Goal: Information Seeking & Learning: Learn about a topic

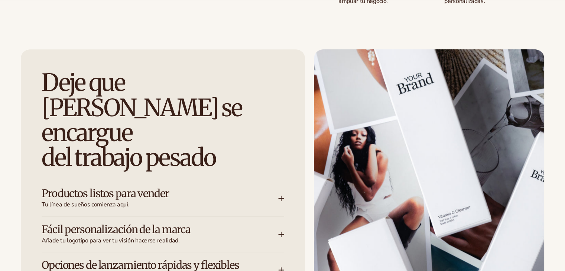
scroll to position [1040, 0]
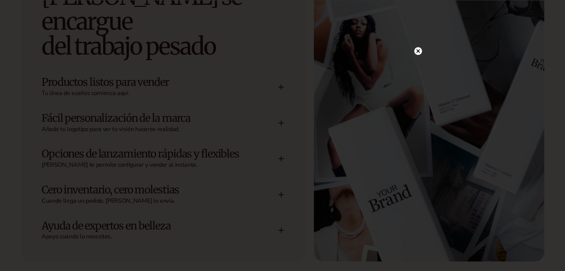
click at [418, 51] on icon at bounding box center [418, 51] width 4 height 4
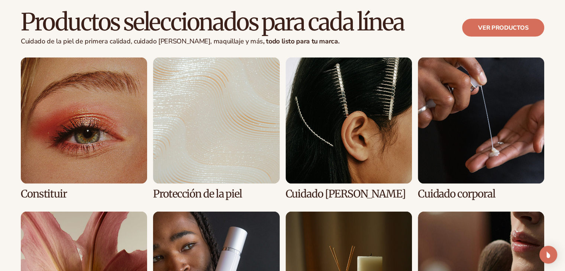
scroll to position [1486, 0]
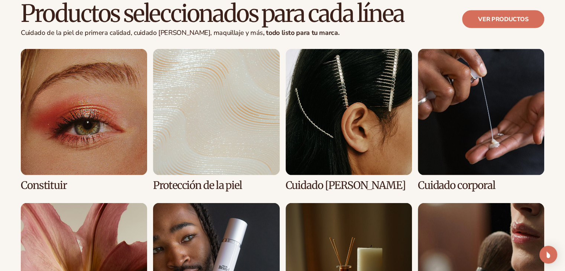
click at [64, 101] on link "1 / 8" at bounding box center [84, 120] width 126 height 142
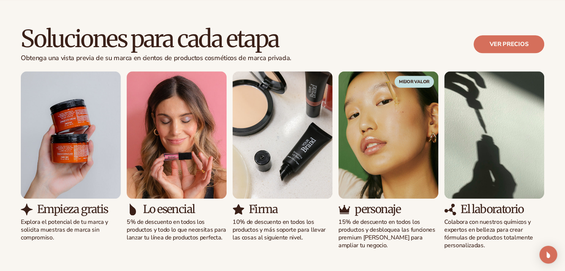
scroll to position [688, 0]
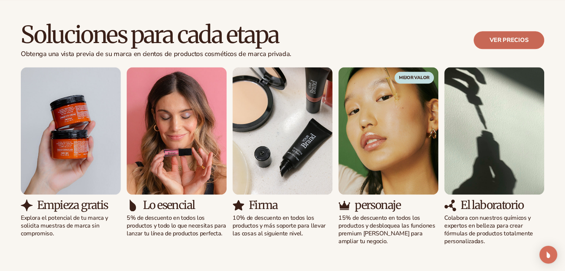
click at [503, 38] on font "Ver precios" at bounding box center [509, 40] width 39 height 8
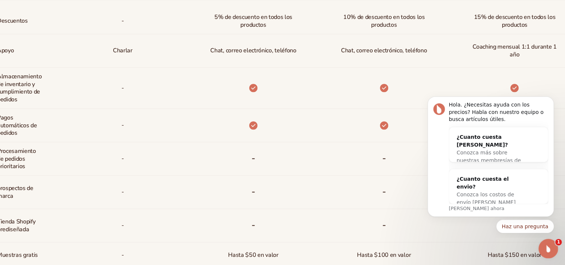
click at [546, 246] on icon "Abrir Intercom Messenger" at bounding box center [547, 248] width 12 height 12
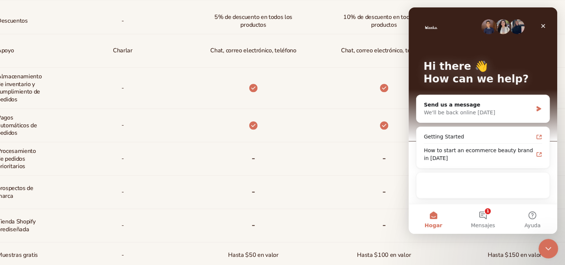
click at [545, 246] on icon "Close Intercom Messenger" at bounding box center [547, 247] width 5 height 3
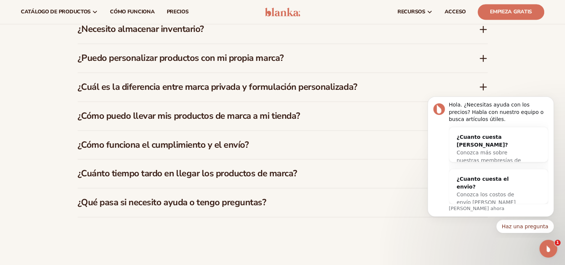
scroll to position [1077, 0]
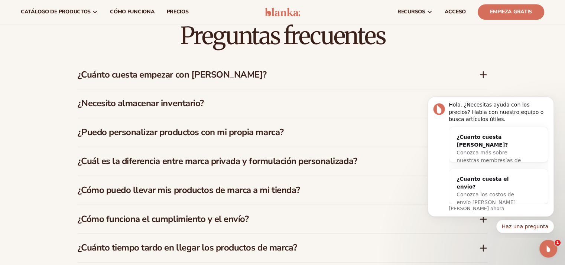
click at [196, 79] on font "¿Cuánto cuesta empezar con [PERSON_NAME]?" at bounding box center [172, 75] width 189 height 12
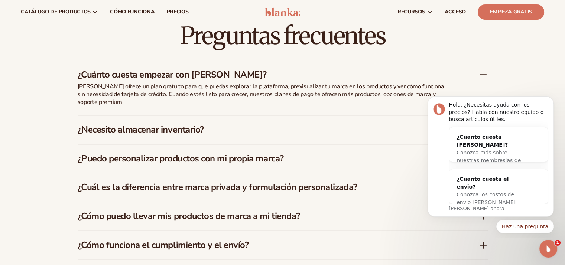
click at [196, 79] on font "¿Cuánto cuesta empezar con [PERSON_NAME]?" at bounding box center [172, 75] width 189 height 12
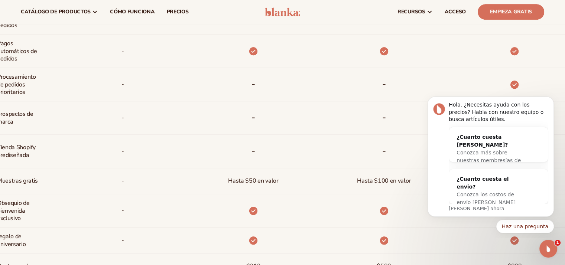
scroll to position [149, 0]
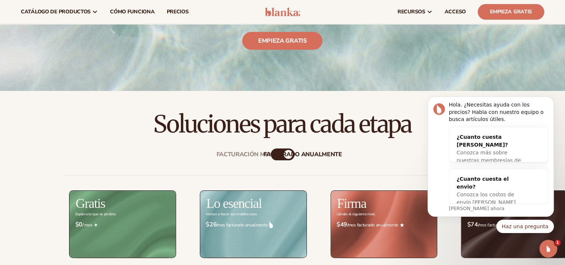
click at [125, 210] on img at bounding box center [122, 224] width 106 height 67
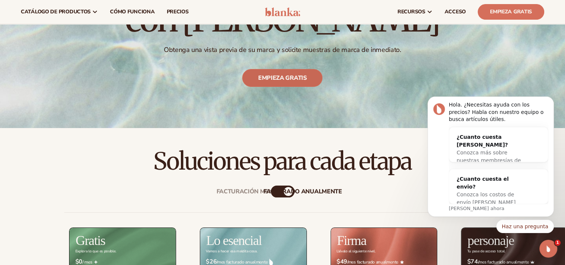
click at [280, 76] on font "Empieza gratis" at bounding box center [282, 78] width 49 height 8
